Goal: Task Accomplishment & Management: Use online tool/utility

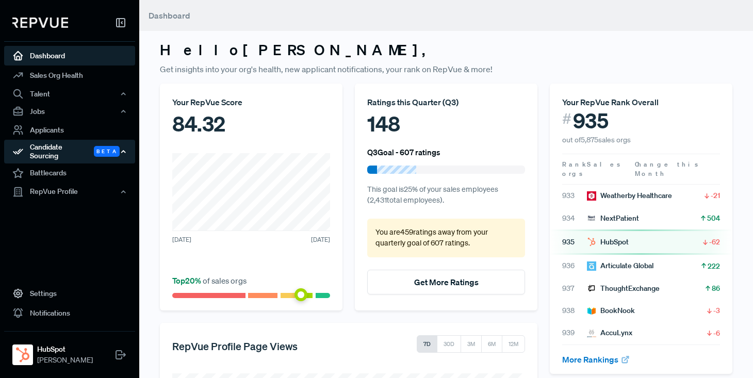
click at [58, 144] on div "Candidate Sourcing Beta" at bounding box center [69, 152] width 131 height 24
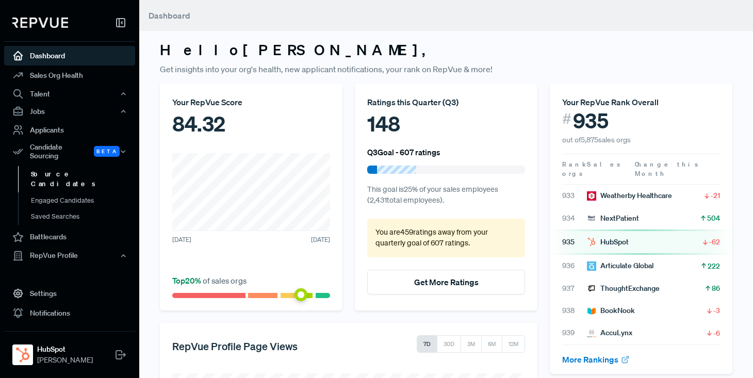
click at [57, 168] on link "Source Candidates" at bounding box center [83, 179] width 131 height 26
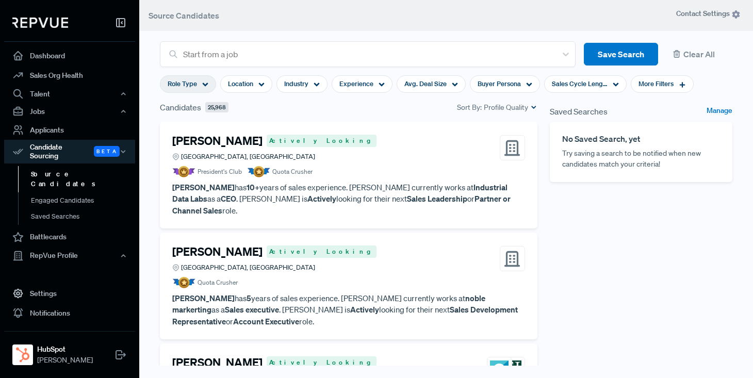
click at [209, 83] on div "Role Type" at bounding box center [188, 84] width 56 height 18
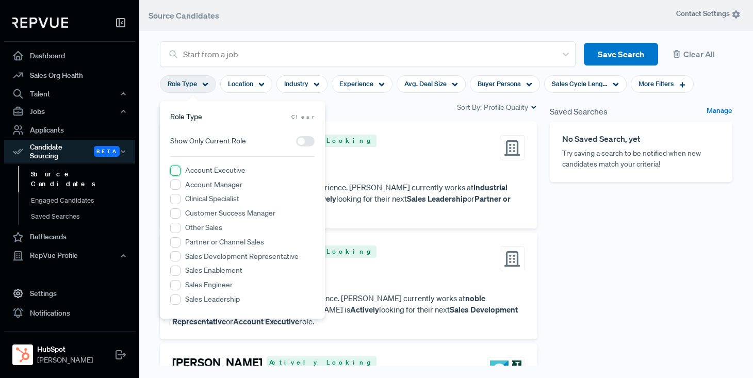
click at [177, 170] on Executive "Account Executive" at bounding box center [175, 171] width 10 height 10
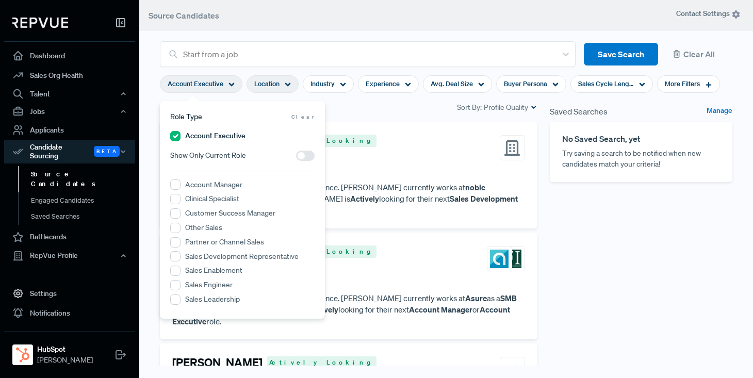
click at [289, 83] on use at bounding box center [288, 85] width 6 height 4
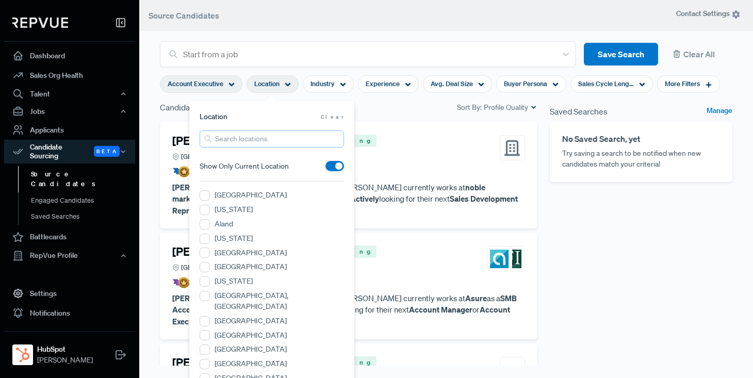
click at [257, 142] on input "search" at bounding box center [272, 139] width 144 height 17
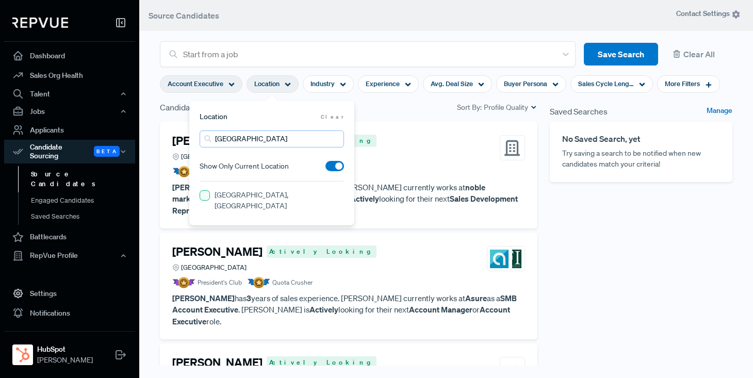
type input "[GEOGRAPHIC_DATA]"
click at [204, 197] on MA "[GEOGRAPHIC_DATA], [GEOGRAPHIC_DATA]" at bounding box center [205, 195] width 10 height 10
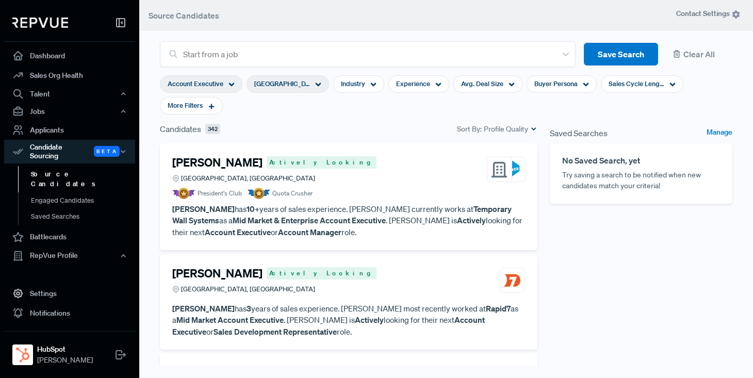
click at [398, 111] on section "Account Executive [GEOGRAPHIC_DATA], [GEOGRAPHIC_DATA] Industry Experience Avg.…" at bounding box center [446, 95] width 573 height 56
click at [578, 82] on div "Buyer Persona" at bounding box center [562, 84] width 70 height 18
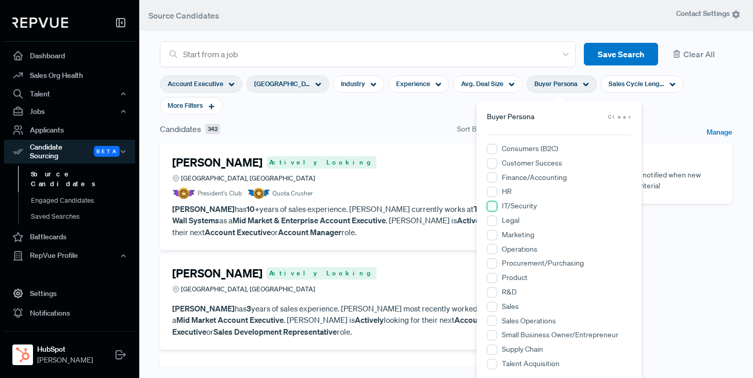
click at [494, 204] on input "IT/Security" at bounding box center [492, 206] width 10 height 10
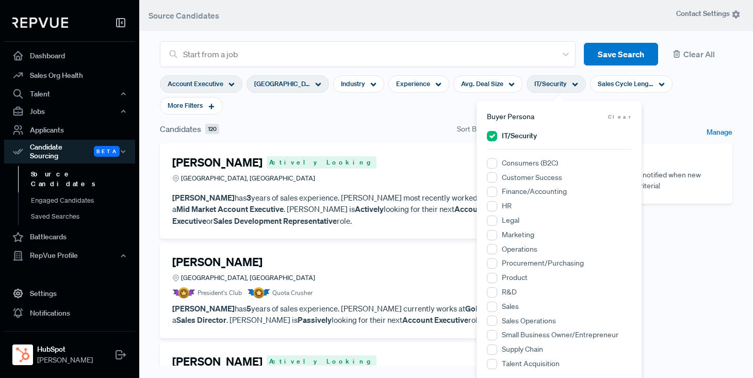
click at [426, 117] on section "Account Executive [GEOGRAPHIC_DATA], [GEOGRAPHIC_DATA] Industry Experience Avg.…" at bounding box center [446, 95] width 573 height 56
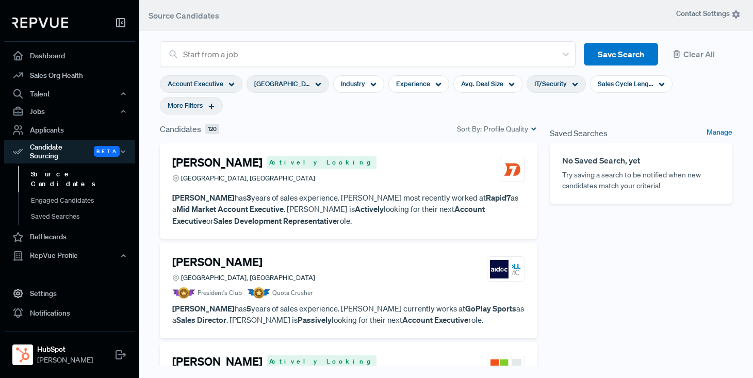
click at [214, 105] on icon at bounding box center [211, 106] width 7 height 7
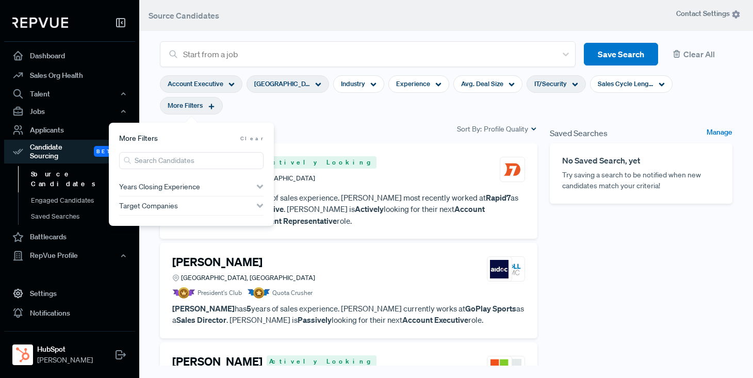
click at [164, 187] on span "Years Closing Experience" at bounding box center [159, 187] width 81 height 8
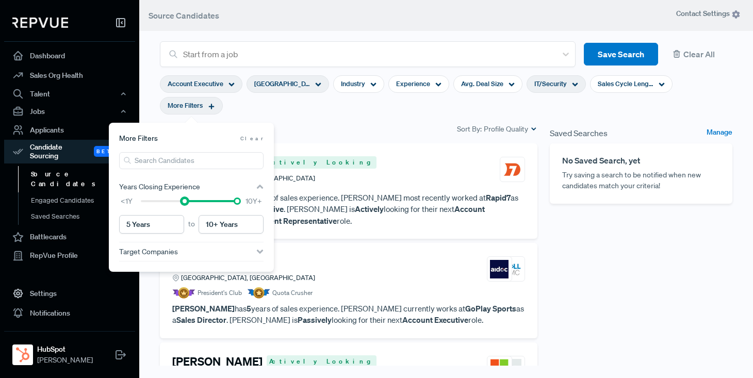
type input "6 Years"
drag, startPoint x: 141, startPoint y: 203, endPoint x: 190, endPoint y: 201, distance: 49.5
click at [190, 201] on div at bounding box center [193, 201] width 7 height 7
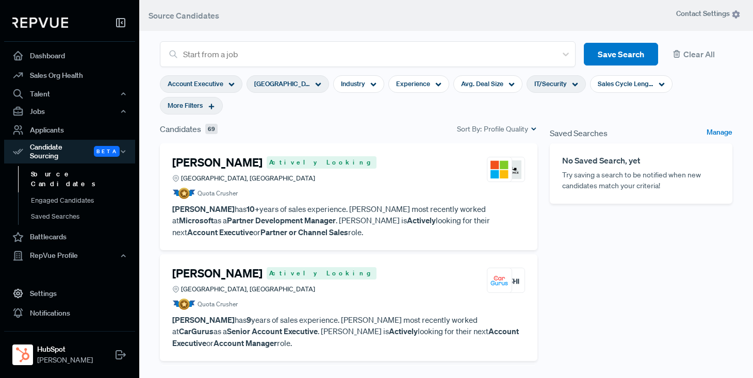
click at [354, 113] on section "Account Executive [GEOGRAPHIC_DATA], [GEOGRAPHIC_DATA] Industry Experience Avg.…" at bounding box center [446, 95] width 573 height 56
click at [210, 108] on icon at bounding box center [211, 106] width 7 height 7
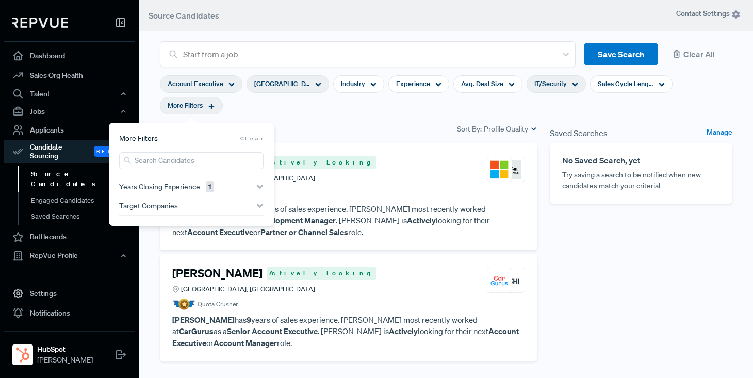
click at [362, 109] on section "Account Executive [GEOGRAPHIC_DATA], [GEOGRAPHIC_DATA] Industry Experience Avg.…" at bounding box center [446, 95] width 573 height 56
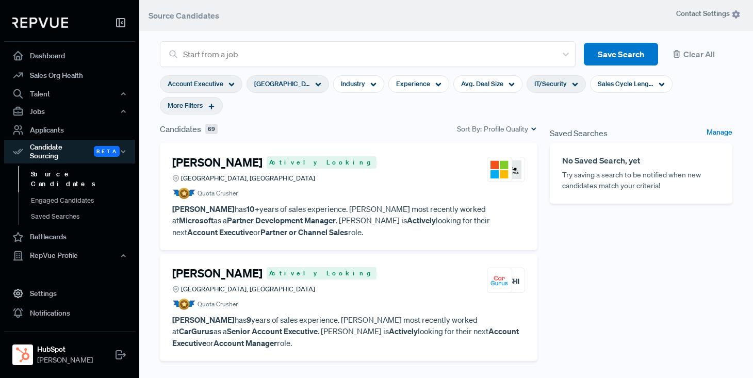
click at [232, 84] on use at bounding box center [232, 85] width 6 height 4
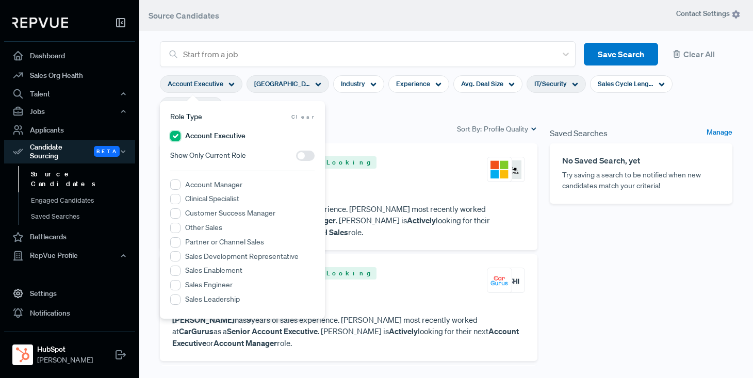
click at [175, 136] on Executive "Account Executive" at bounding box center [175, 136] width 10 height 10
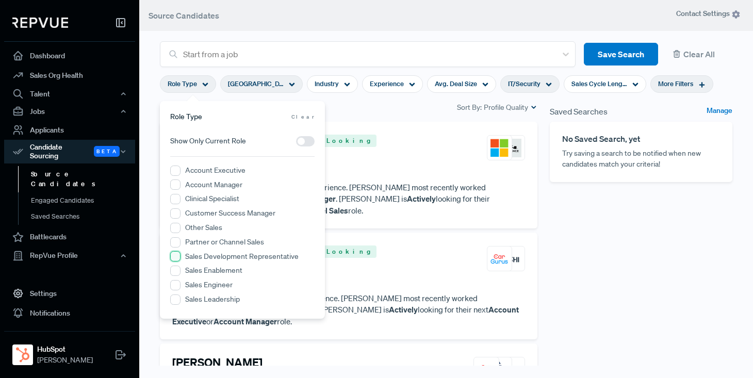
click at [174, 257] on Representative "Sales Development Representative" at bounding box center [175, 256] width 10 height 10
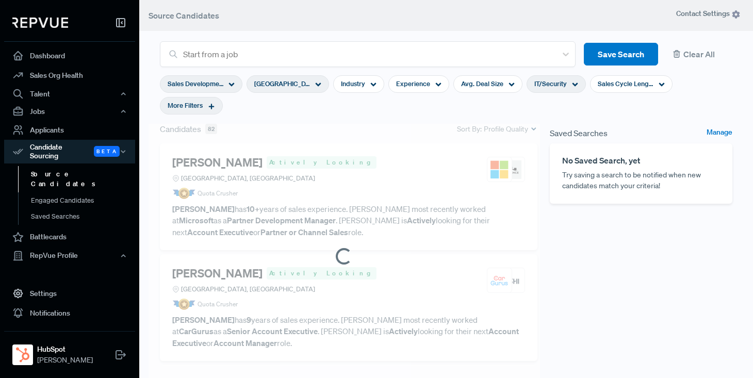
click at [321, 85] on div "[GEOGRAPHIC_DATA], [GEOGRAPHIC_DATA]" at bounding box center [288, 84] width 83 height 18
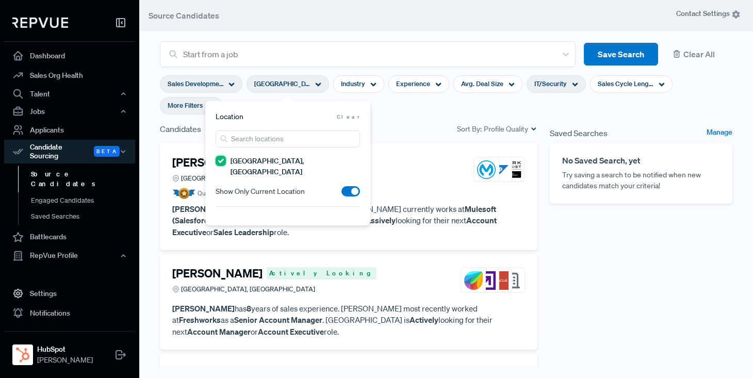
click at [220, 163] on MA "[GEOGRAPHIC_DATA], [GEOGRAPHIC_DATA]" at bounding box center [221, 161] width 10 height 10
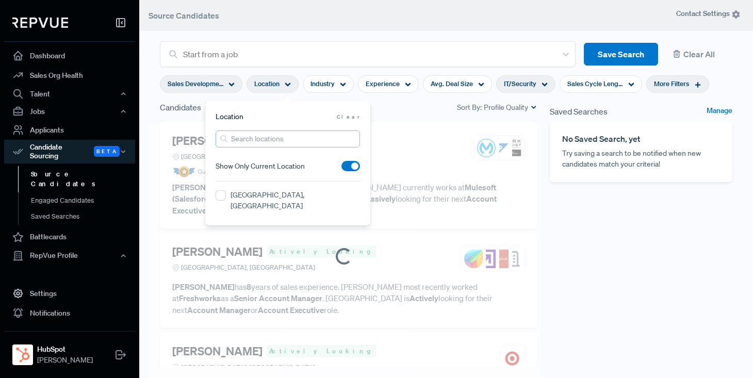
click at [264, 140] on input "search" at bounding box center [288, 139] width 144 height 17
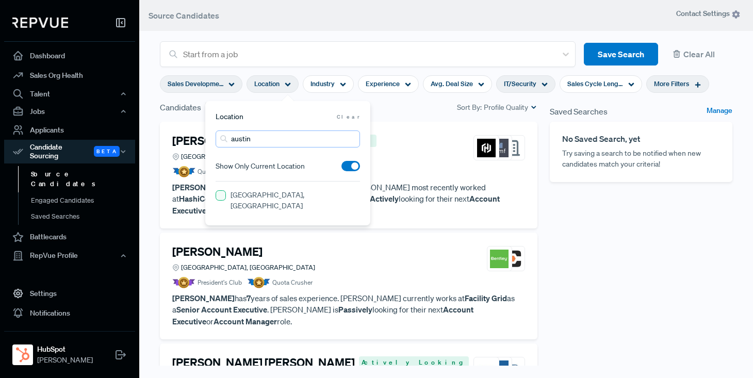
type input "austin"
click at [220, 197] on TX "[GEOGRAPHIC_DATA], [GEOGRAPHIC_DATA]" at bounding box center [221, 195] width 10 height 10
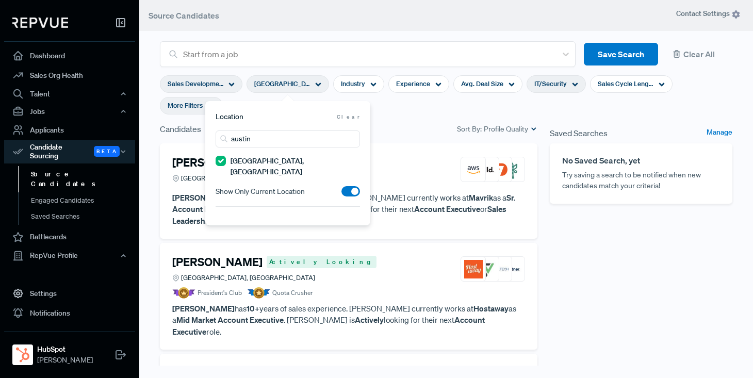
click at [573, 83] on icon at bounding box center [575, 85] width 6 height 6
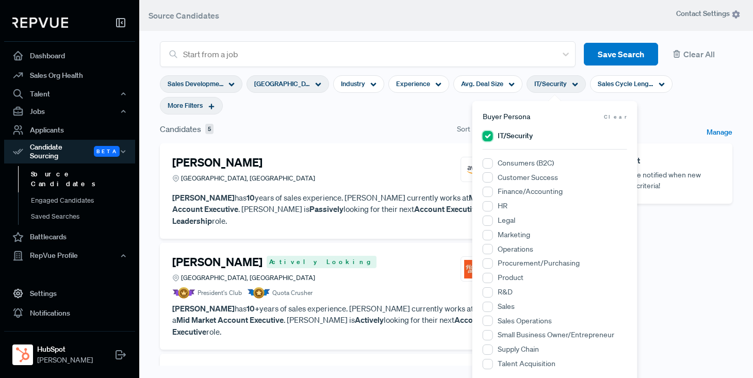
click at [486, 135] on input "IT/Security" at bounding box center [488, 136] width 10 height 10
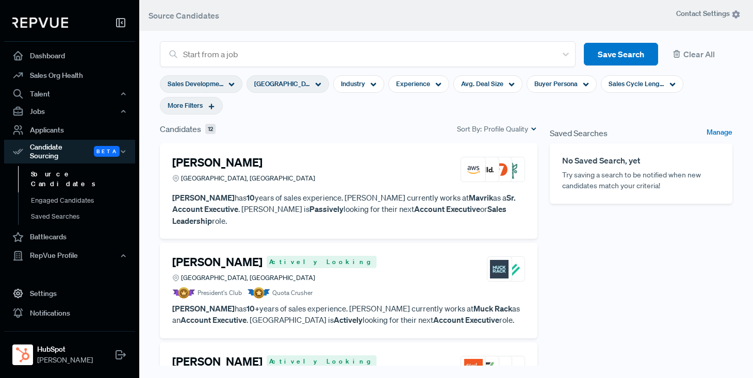
click at [218, 108] on div "More Filters" at bounding box center [191, 106] width 63 height 18
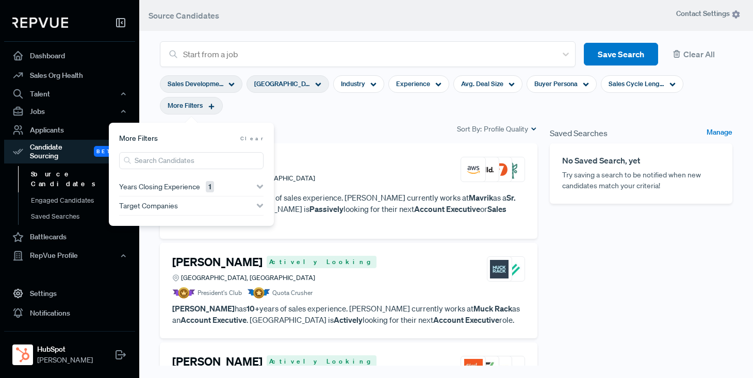
click at [238, 184] on div "Years Closing Experience 1" at bounding box center [191, 187] width 144 height 8
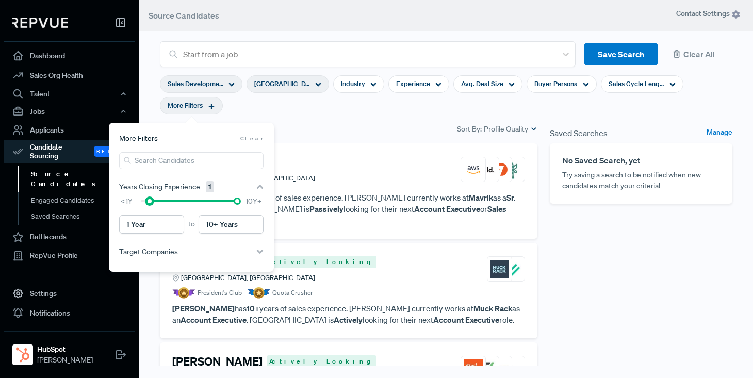
type input "< 1 Years"
drag, startPoint x: 194, startPoint y: 201, endPoint x: 136, endPoint y: 200, distance: 58.8
click at [136, 200] on div "<1Y 10Y+" at bounding box center [191, 201] width 144 height 11
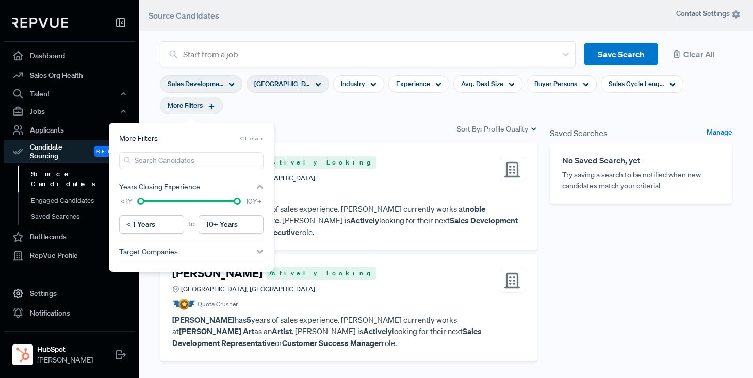
click at [350, 118] on section "Sales Development Representative [GEOGRAPHIC_DATA], [GEOGRAPHIC_DATA] Industry …" at bounding box center [446, 95] width 573 height 56
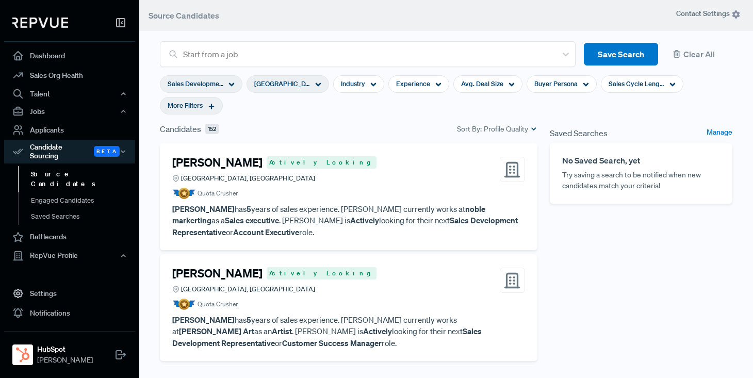
click at [215, 108] on icon at bounding box center [211, 106] width 7 height 7
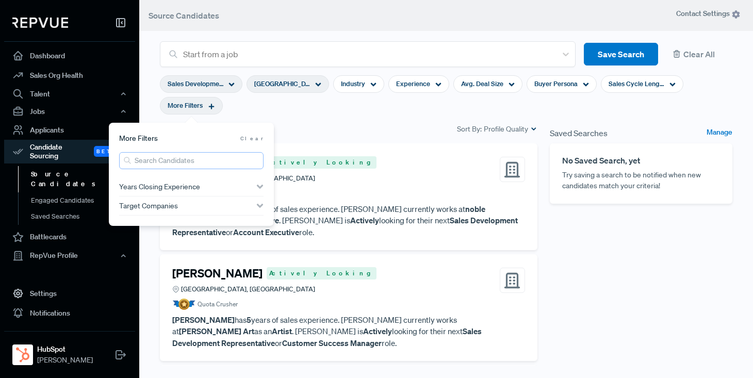
click at [197, 162] on input "search" at bounding box center [191, 160] width 144 height 17
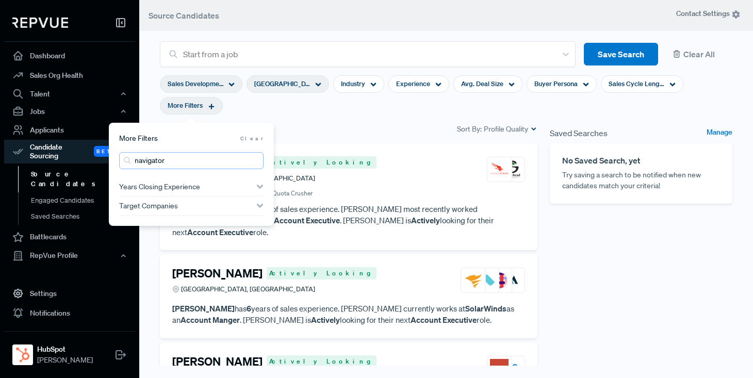
type input "navigator"
click at [361, 128] on div "Candidates 25 Sort By: Profile Quality" at bounding box center [349, 129] width 378 height 12
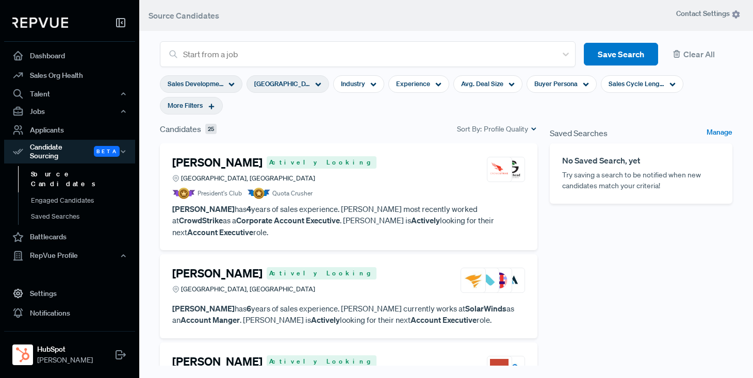
click at [366, 193] on article "President's Club Quota Crusher" at bounding box center [348, 193] width 353 height 11
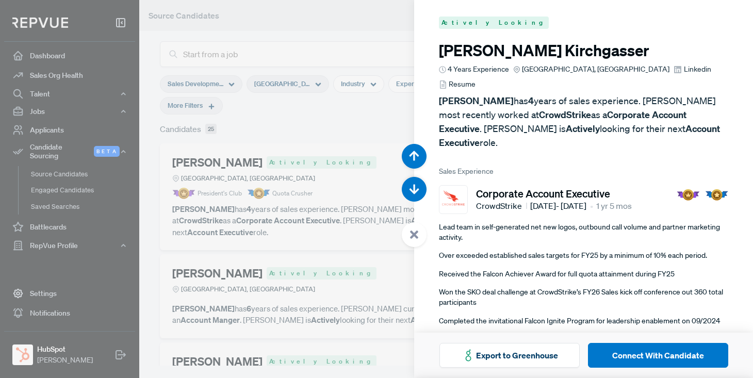
click at [476, 79] on span "Resume" at bounding box center [462, 84] width 27 height 11
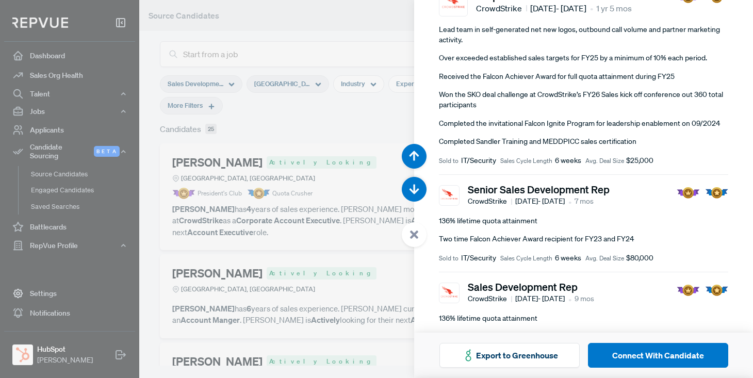
scroll to position [208, 0]
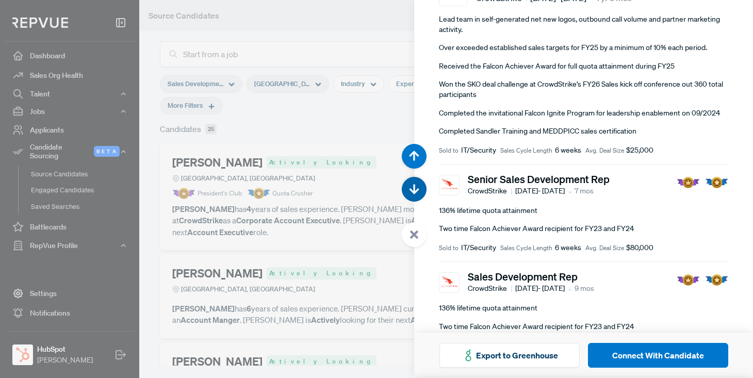
click at [414, 188] on use "button" at bounding box center [415, 189] width 10 height 10
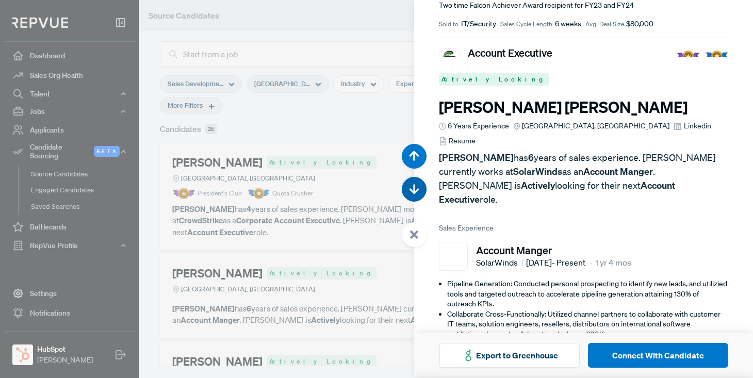
scroll to position [378, 0]
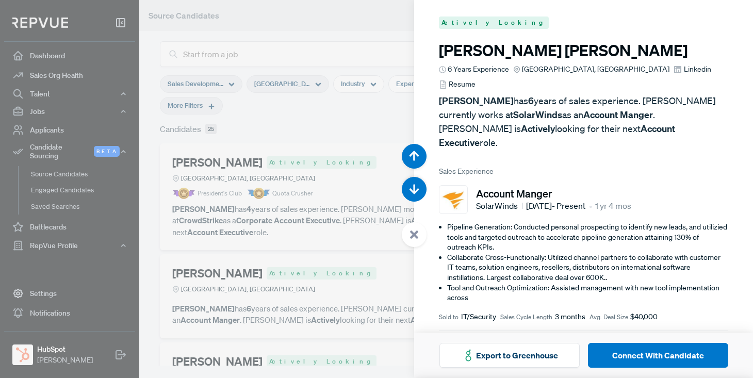
click at [476, 79] on span "Resume" at bounding box center [462, 84] width 27 height 11
click at [302, 31] on div at bounding box center [376, 189] width 753 height 378
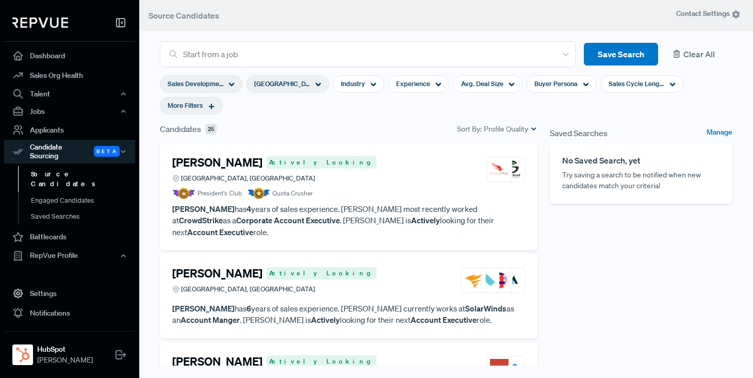
click at [702, 52] on button "Clear All" at bounding box center [699, 54] width 66 height 23
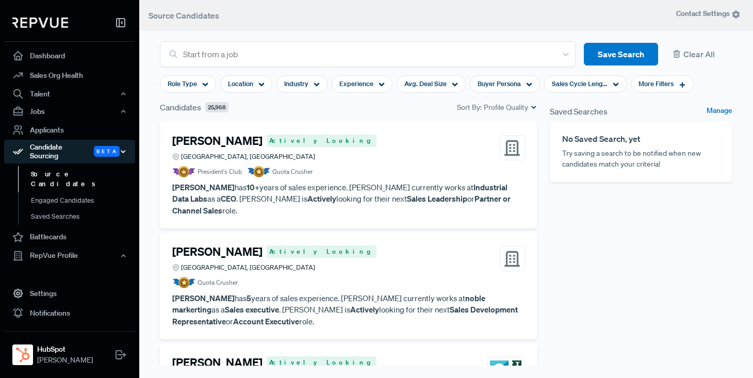
click at [124, 151] on use "button" at bounding box center [123, 152] width 4 height 2
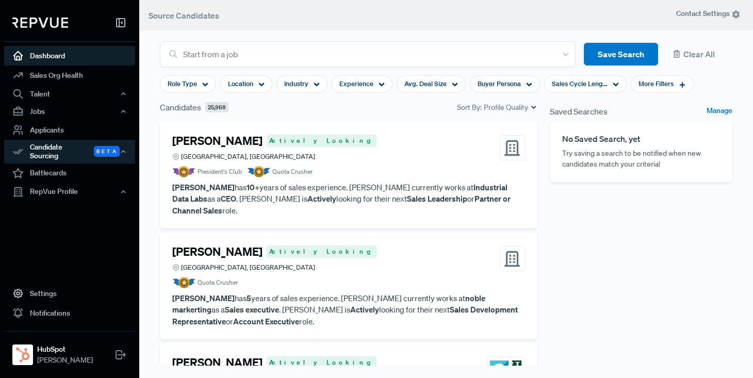
click at [50, 53] on link "Dashboard" at bounding box center [69, 56] width 131 height 20
